Goal: Task Accomplishment & Management: Complete application form

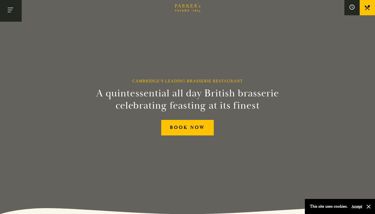
click at [16, 9] on button "Toggle navigation" at bounding box center [11, 11] width 22 height 22
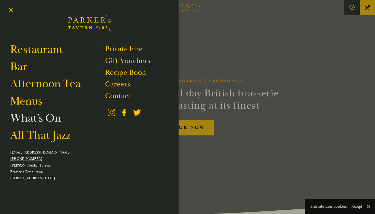
click at [31, 115] on link "What’s On" at bounding box center [35, 118] width 51 height 14
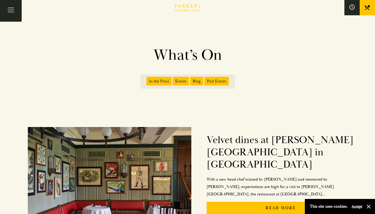
click at [369, 7] on icon at bounding box center [366, 7] width 5 height 5
click at [11, 11] on button "Toggle navigation" at bounding box center [11, 11] width 22 height 22
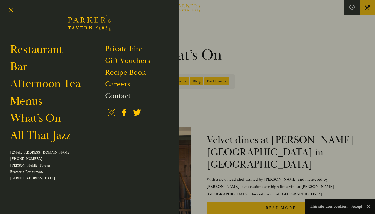
click at [117, 94] on link "Contact" at bounding box center [117, 96] width 25 height 10
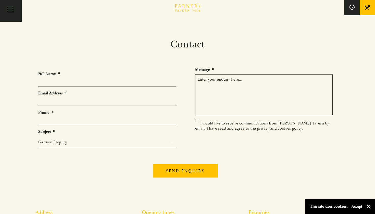
click at [88, 77] on li "Full Name *" at bounding box center [108, 78] width 141 height 15
type input "Andrew Klein"
type input "akleinhot@hormail.com"
type input "07971687764"
click at [225, 86] on textarea "Message *" at bounding box center [263, 94] width 137 height 41
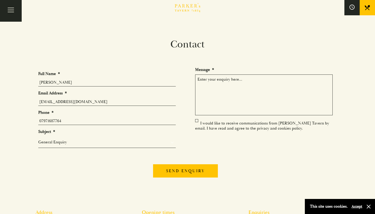
click at [197, 121] on label "I would like to receive communications from Parker’s Tavern by email. I have re…" at bounding box center [262, 126] width 134 height 10
click at [196, 124] on input "I would like to receive communications from Parker’s Tavern by email. I have re…" at bounding box center [196, 124] width 0 height 0
click at [197, 121] on label "I would like to receive communications from Parker’s Tavern by email. I have re…" at bounding box center [262, 126] width 134 height 10
click at [196, 124] on input "I would like to receive communications from Parker’s Tavern by email. I have re…" at bounding box center [196, 124] width 0 height 0
click at [197, 118] on ul "Full Name * Andrew Klein Email Address * akleinhot@hormail.com Phone * 07971687…" at bounding box center [187, 111] width 298 height 89
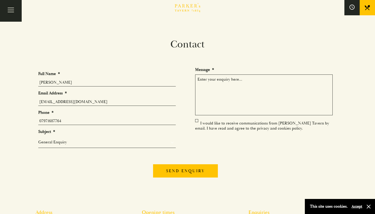
click at [197, 121] on label "I would like to receive communications from Parker’s Tavern by email. I have re…" at bounding box center [262, 126] width 134 height 10
click at [196, 124] on input "I would like to receive communications from Parker’s Tavern by email. I have re…" at bounding box center [196, 124] width 0 height 0
click at [218, 88] on textarea "Message *" at bounding box center [263, 94] width 137 height 41
type textarea "I would like to know the menu and make a booking for Christmas Day please? Tabl…"
click at [197, 118] on ul "Full Name * Andrew Klein Email Address * akleinhot@hormail.com Phone * 07971687…" at bounding box center [187, 111] width 298 height 89
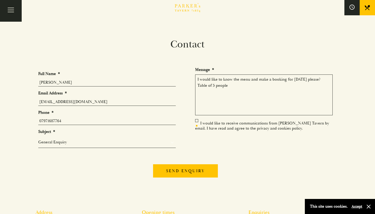
click at [197, 121] on label "I would like to receive communications from Parker’s Tavern by email. I have re…" at bounding box center [262, 126] width 134 height 10
click at [196, 124] on input "I would like to receive communications from Parker’s Tavern by email. I have re…" at bounding box center [196, 124] width 0 height 0
click at [179, 172] on input "Send enquiry" at bounding box center [185, 170] width 65 height 13
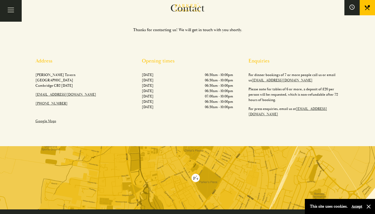
scroll to position [38, 0]
